Goal: Check status: Check status

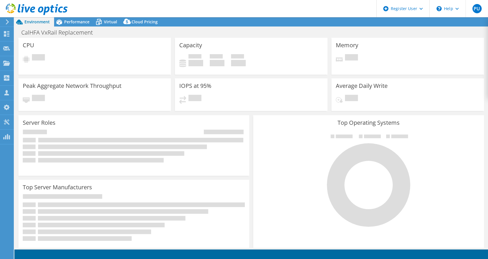
select select "USD"
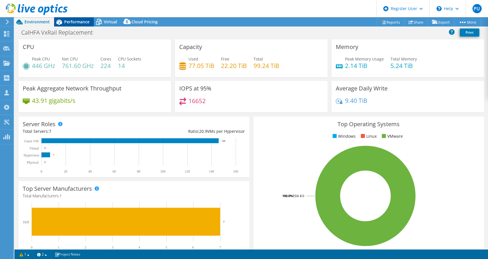
click at [81, 24] on span "Performance" at bounding box center [76, 21] width 25 height 5
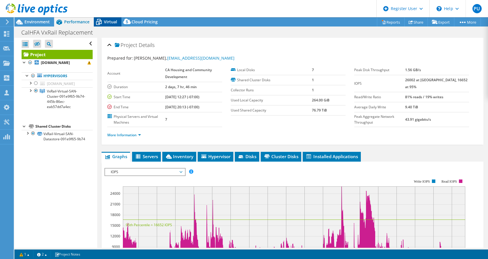
click at [112, 23] on span "Virtual" at bounding box center [110, 21] width 13 height 5
